Goal: Task Accomplishment & Management: Complete application form

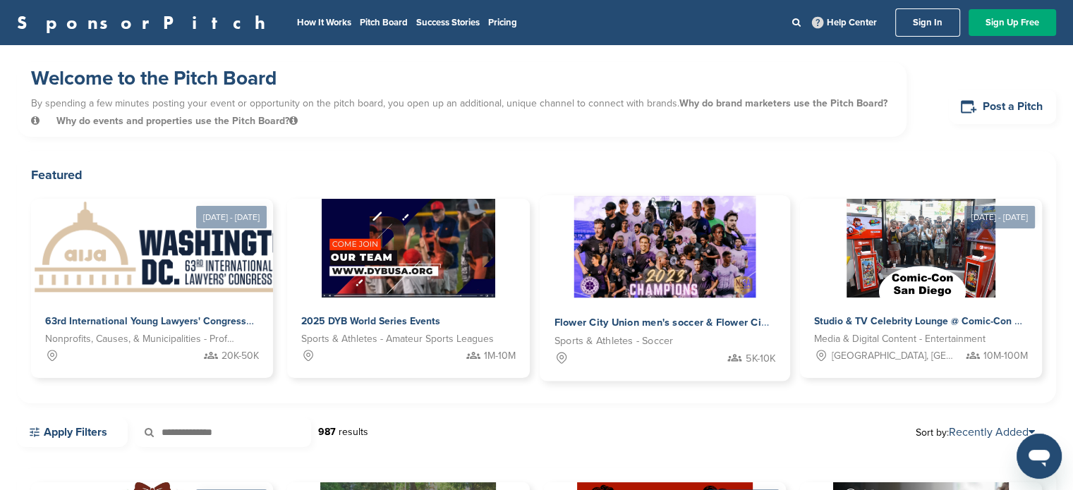
click at [678, 255] on img at bounding box center [663, 247] width 181 height 102
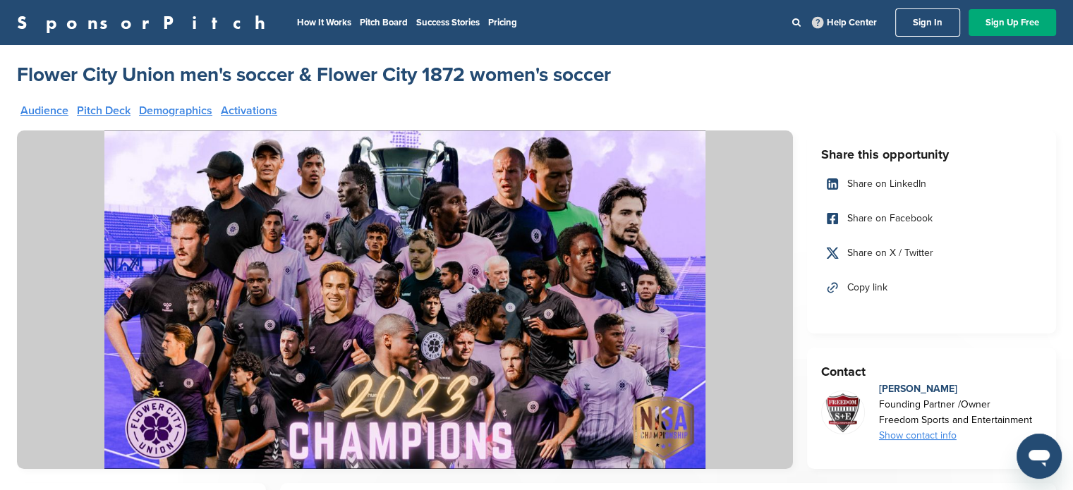
drag, startPoint x: 76, startPoint y: 8, endPoint x: 453, endPoint y: 79, distance: 383.9
click at [453, 79] on h2 "Flower City Union men's soccer & Flower City 1872 women's soccer" at bounding box center [314, 74] width 594 height 25
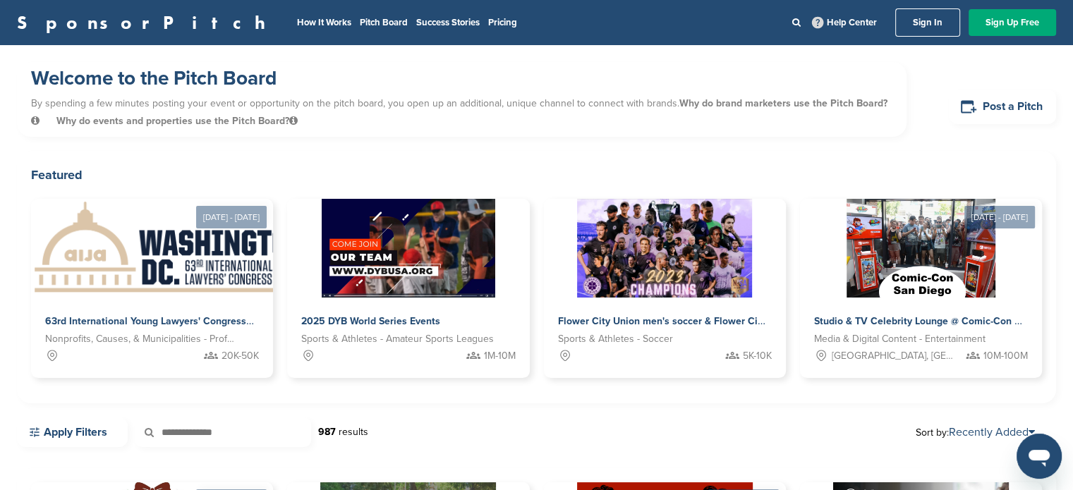
click at [939, 22] on link "Sign In" at bounding box center [927, 22] width 65 height 28
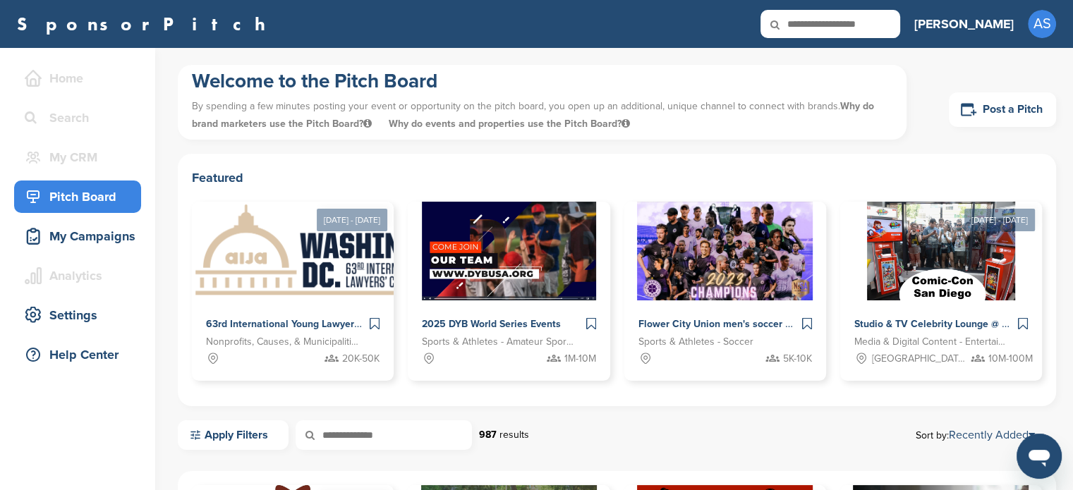
click at [976, 30] on h3 "Abhinav" at bounding box center [963, 24] width 99 height 20
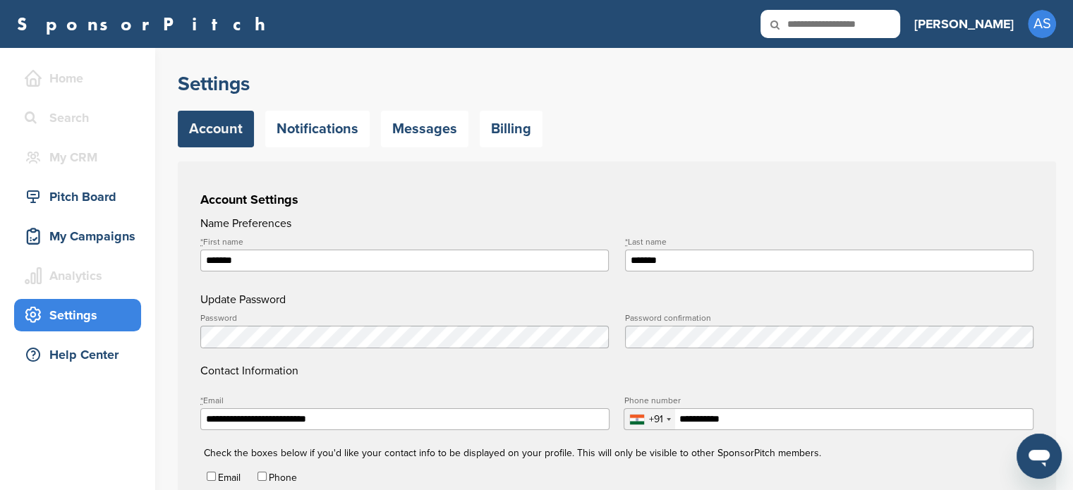
type input "**********"
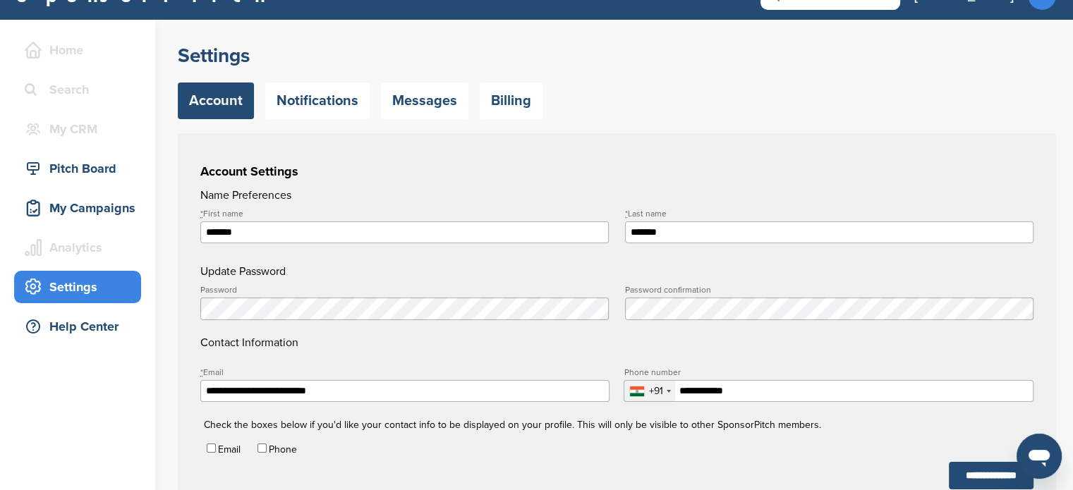
scroll to position [28, 0]
click at [328, 108] on link "Notifications" at bounding box center [317, 101] width 104 height 37
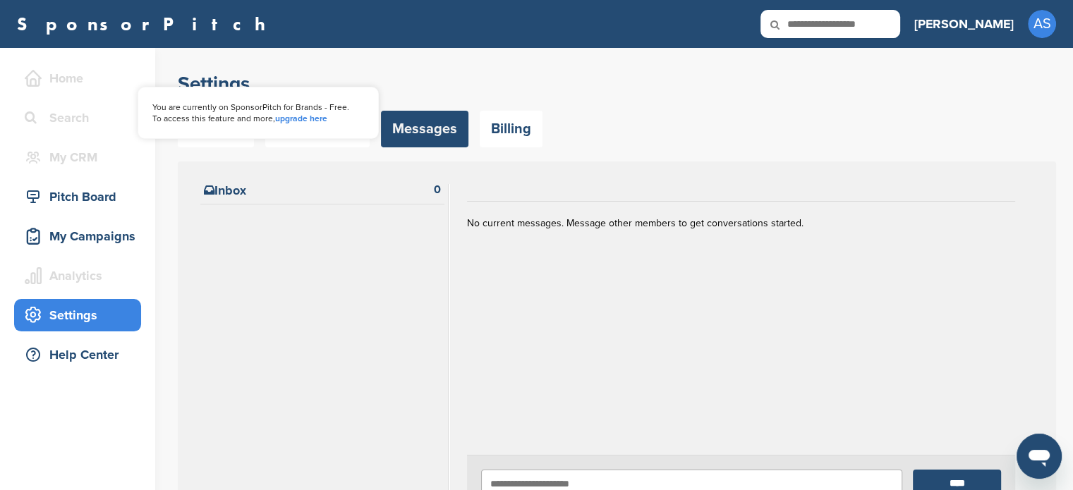
click at [64, 84] on div "Home" at bounding box center [81, 78] width 120 height 25
click at [46, 77] on div "Home" at bounding box center [81, 78] width 120 height 25
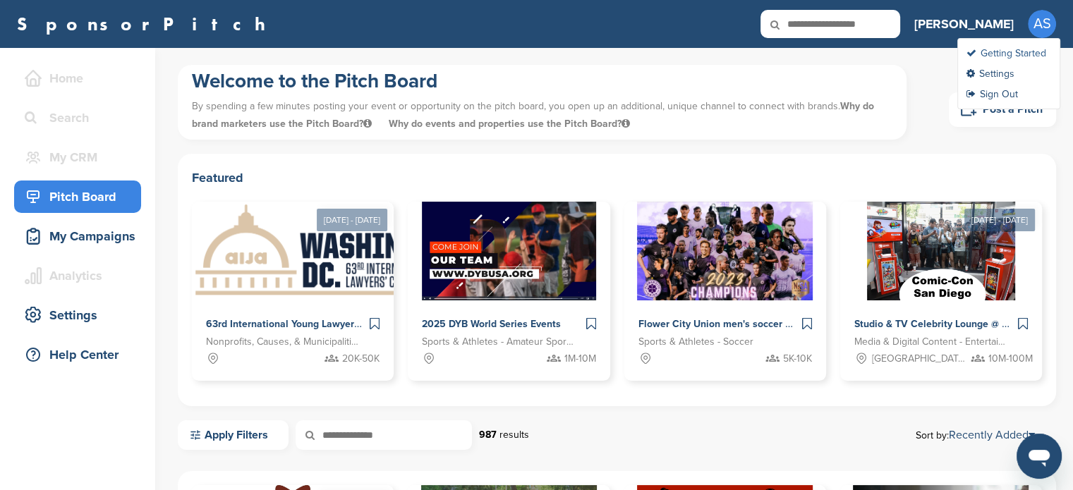
click at [994, 48] on link "Getting Started" at bounding box center [1006, 53] width 80 height 12
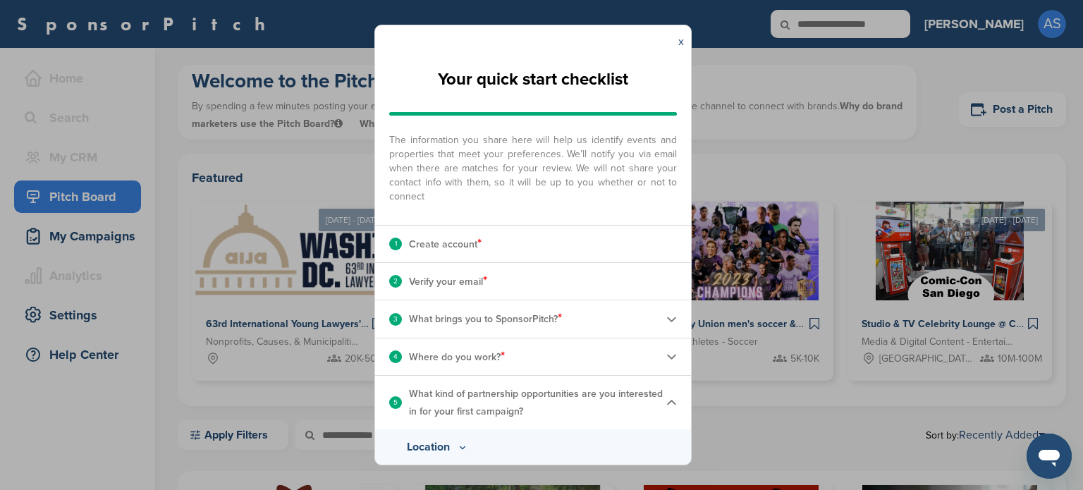
click at [563, 245] on div "1 Create account *" at bounding box center [533, 244] width 316 height 37
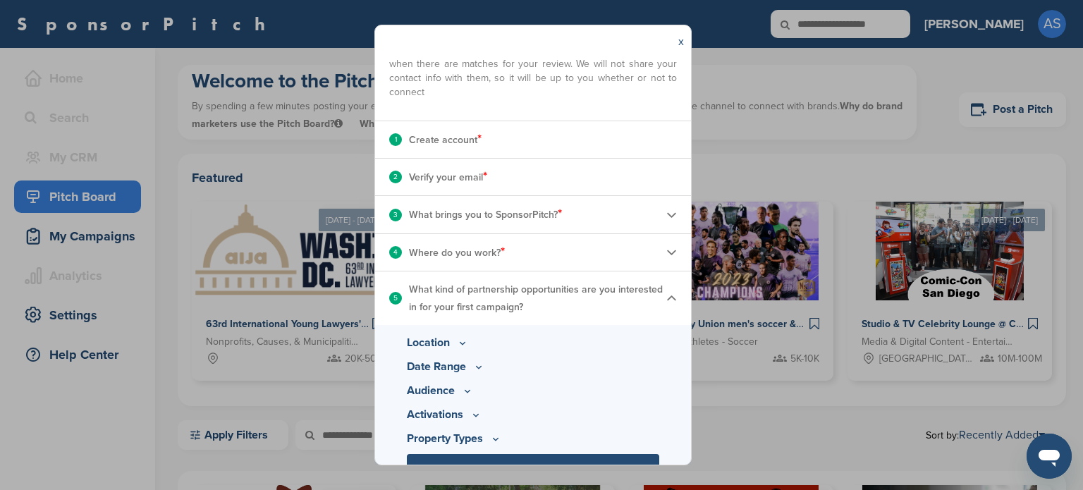
scroll to position [132, 0]
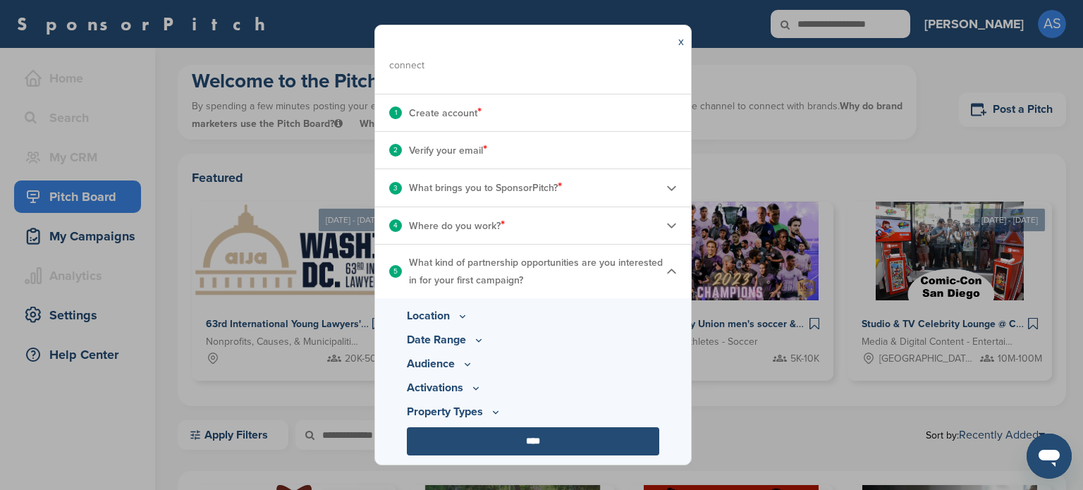
click at [432, 317] on p "Location" at bounding box center [533, 315] width 252 height 17
click at [461, 318] on icon at bounding box center [462, 316] width 11 height 12
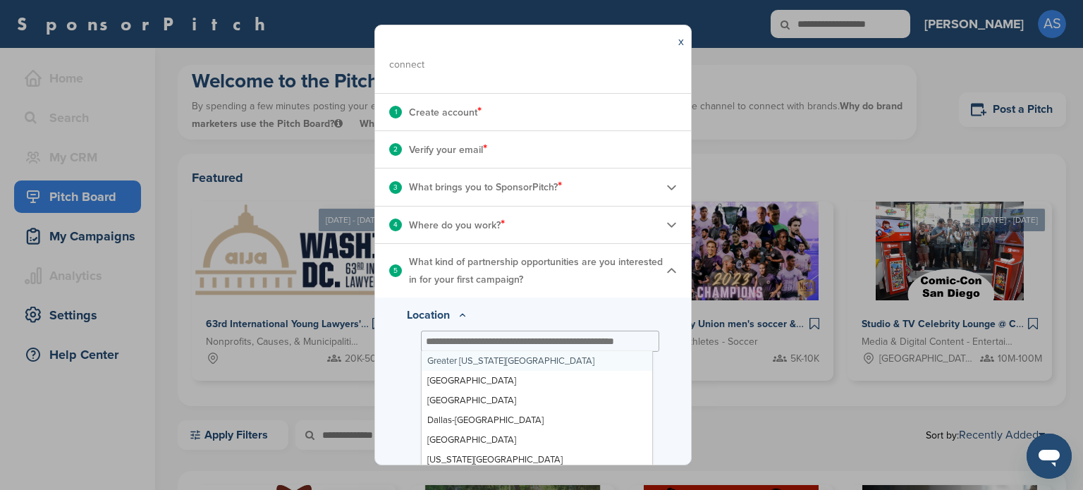
click at [463, 333] on div at bounding box center [540, 341] width 238 height 21
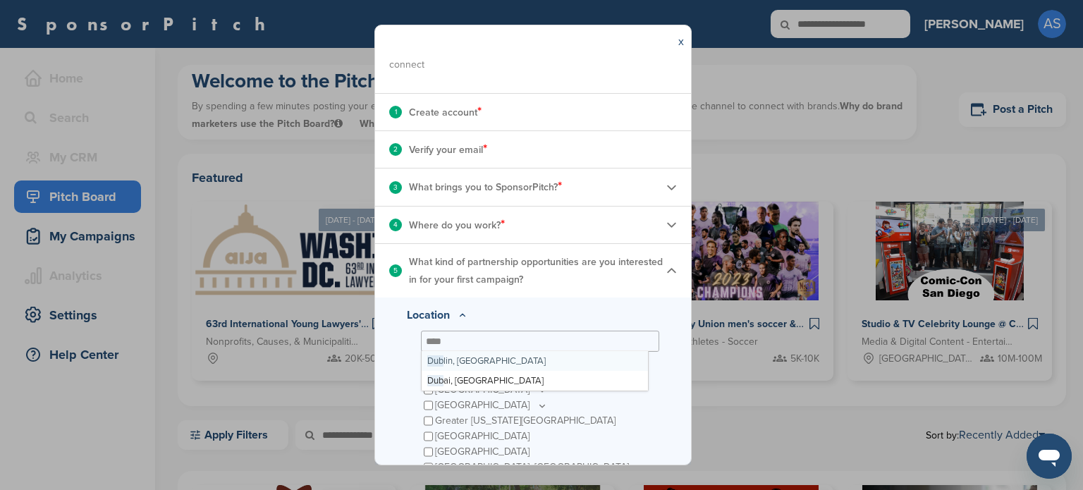
type input "*****"
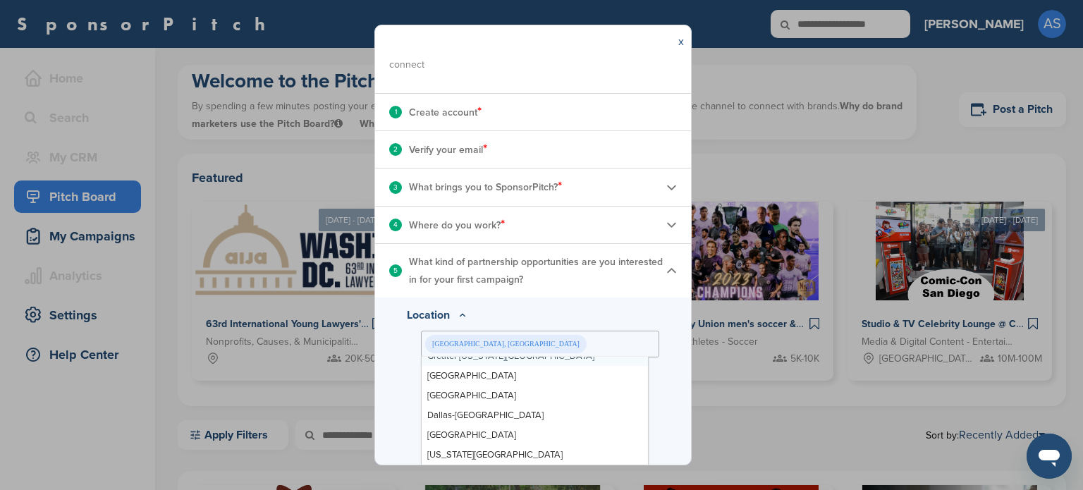
scroll to position [13, 0]
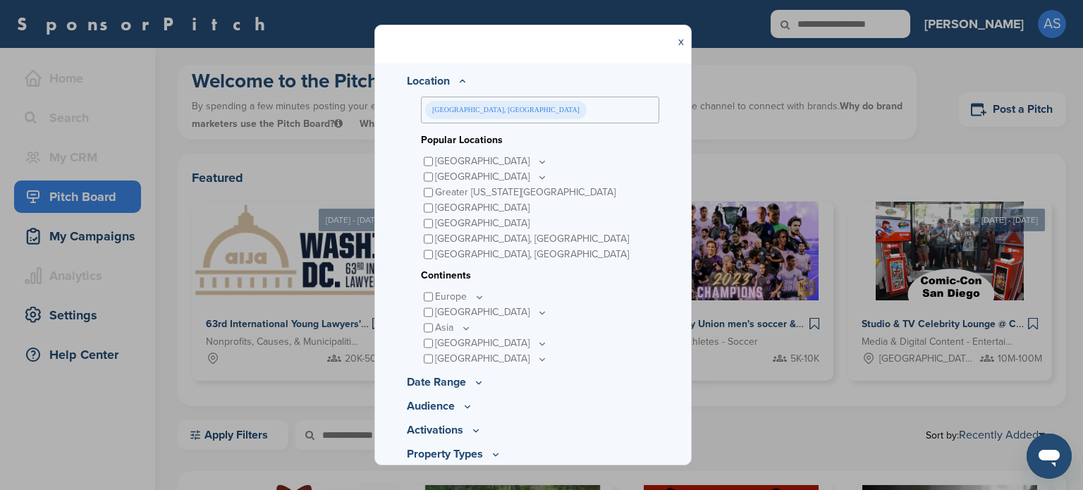
scroll to position [408, 0]
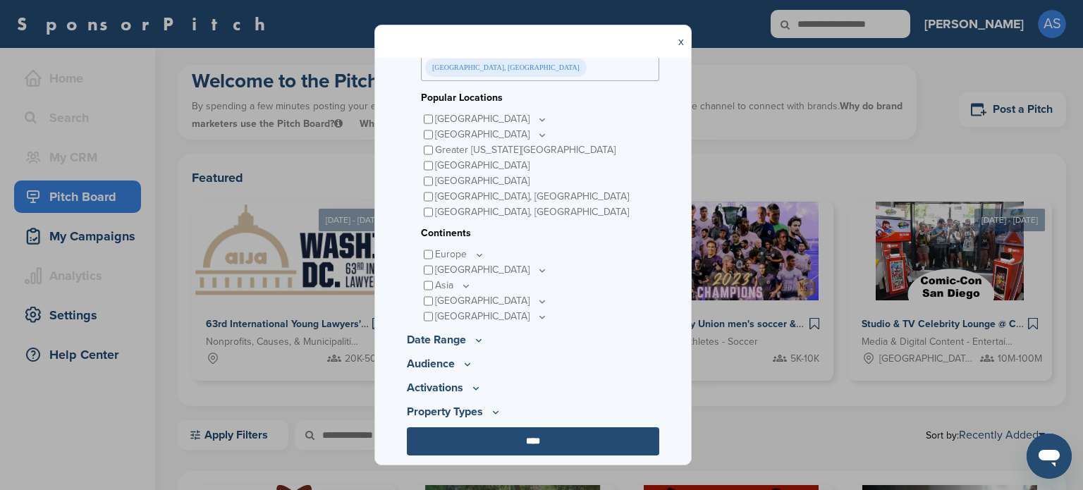
click at [474, 338] on icon at bounding box center [478, 340] width 11 height 12
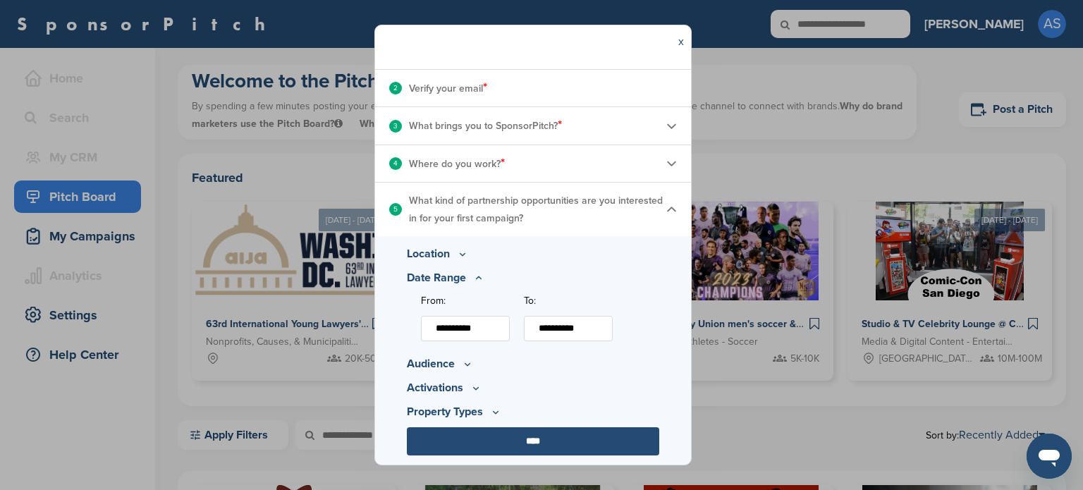
click at [513, 445] on input "****" at bounding box center [533, 441] width 252 height 28
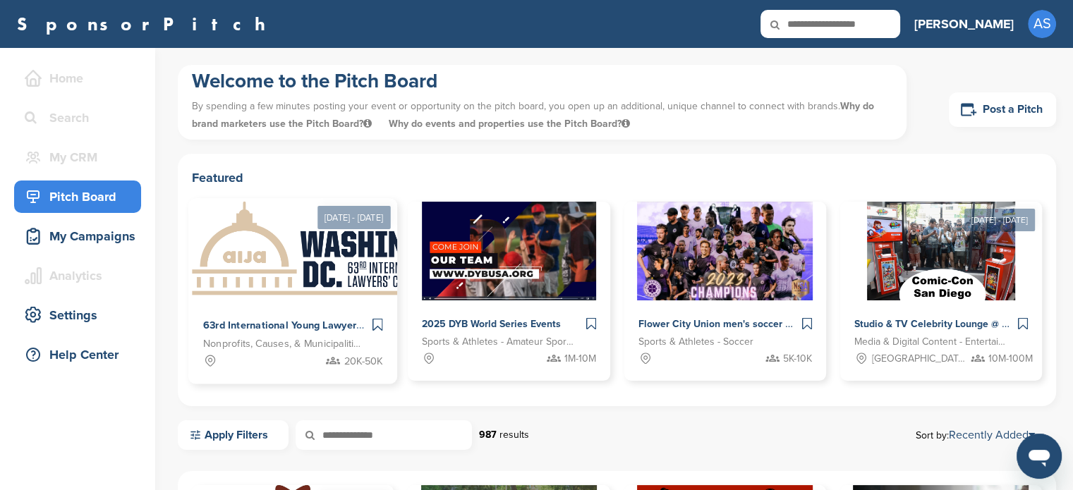
click at [286, 286] on img at bounding box center [333, 250] width 290 height 102
click at [1004, 118] on link "Post a Pitch" at bounding box center [1001, 109] width 107 height 35
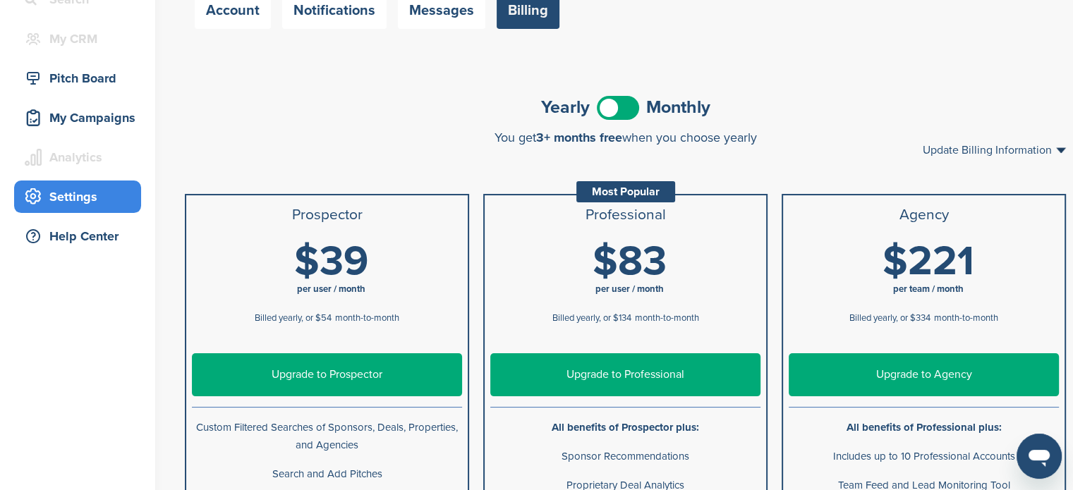
scroll to position [118, 0]
click at [621, 107] on span at bounding box center [618, 108] width 42 height 24
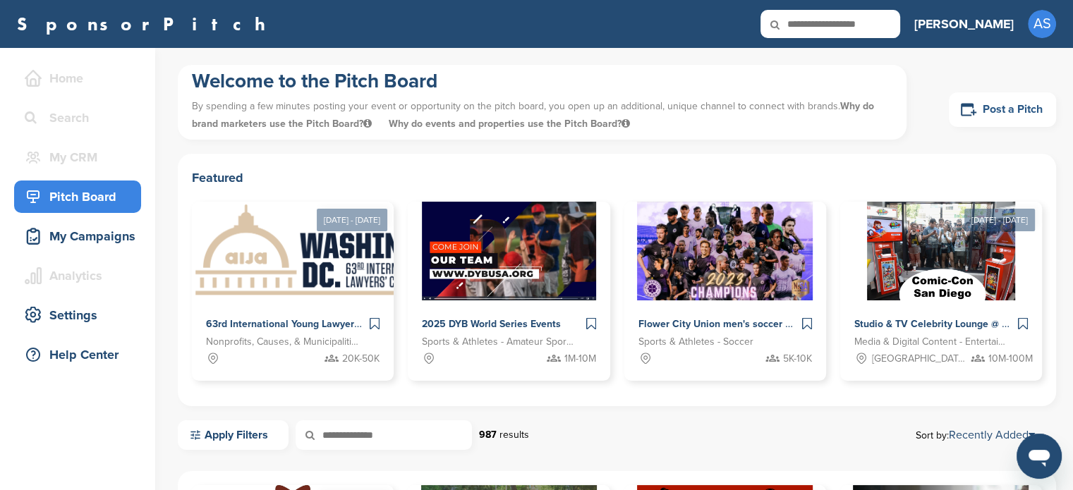
click at [1001, 102] on link "Post a Pitch" at bounding box center [1001, 109] width 107 height 35
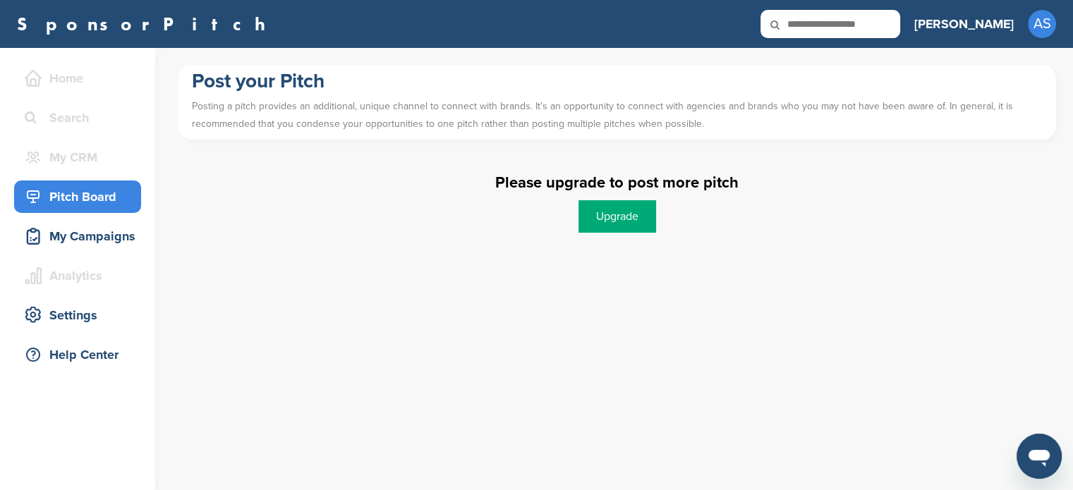
click at [74, 197] on div "Pitch Board" at bounding box center [81, 196] width 120 height 25
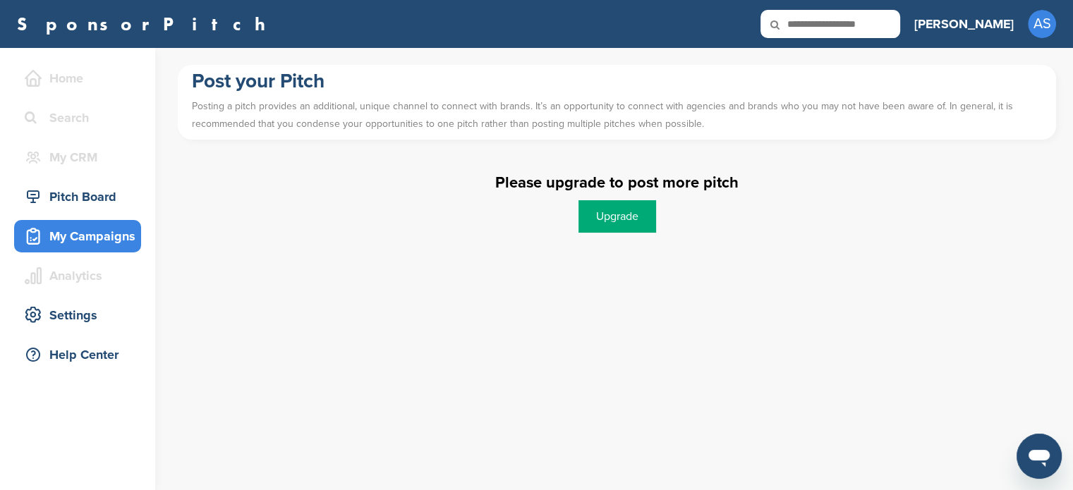
click at [85, 242] on div "My Campaigns" at bounding box center [81, 236] width 120 height 25
